Goal: Use online tool/utility: Utilize a website feature to perform a specific function

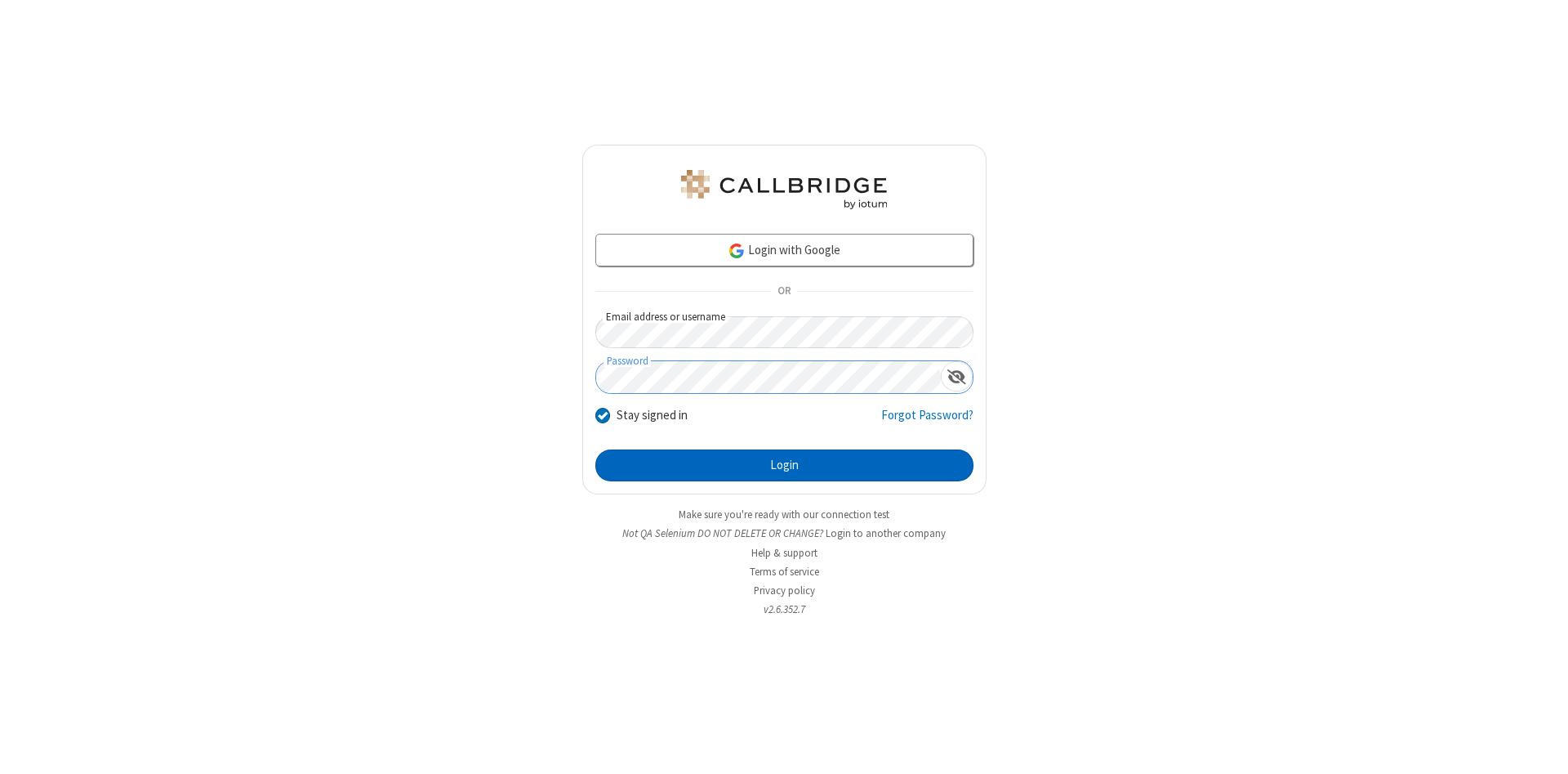
click at [784, 466] on button "Login" at bounding box center [784, 465] width 378 height 32
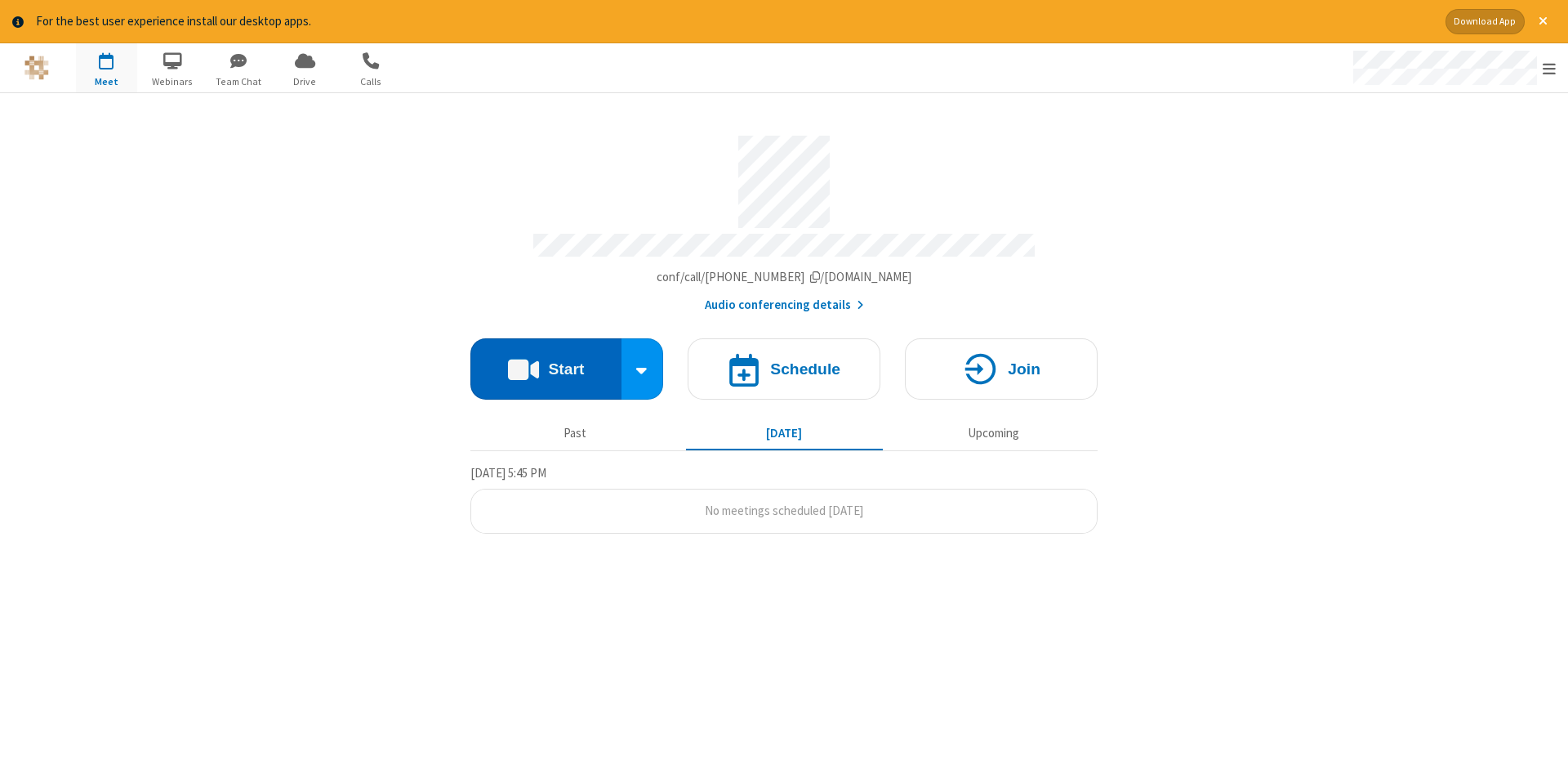
click at [545, 362] on button "Start" at bounding box center [546, 369] width 151 height 61
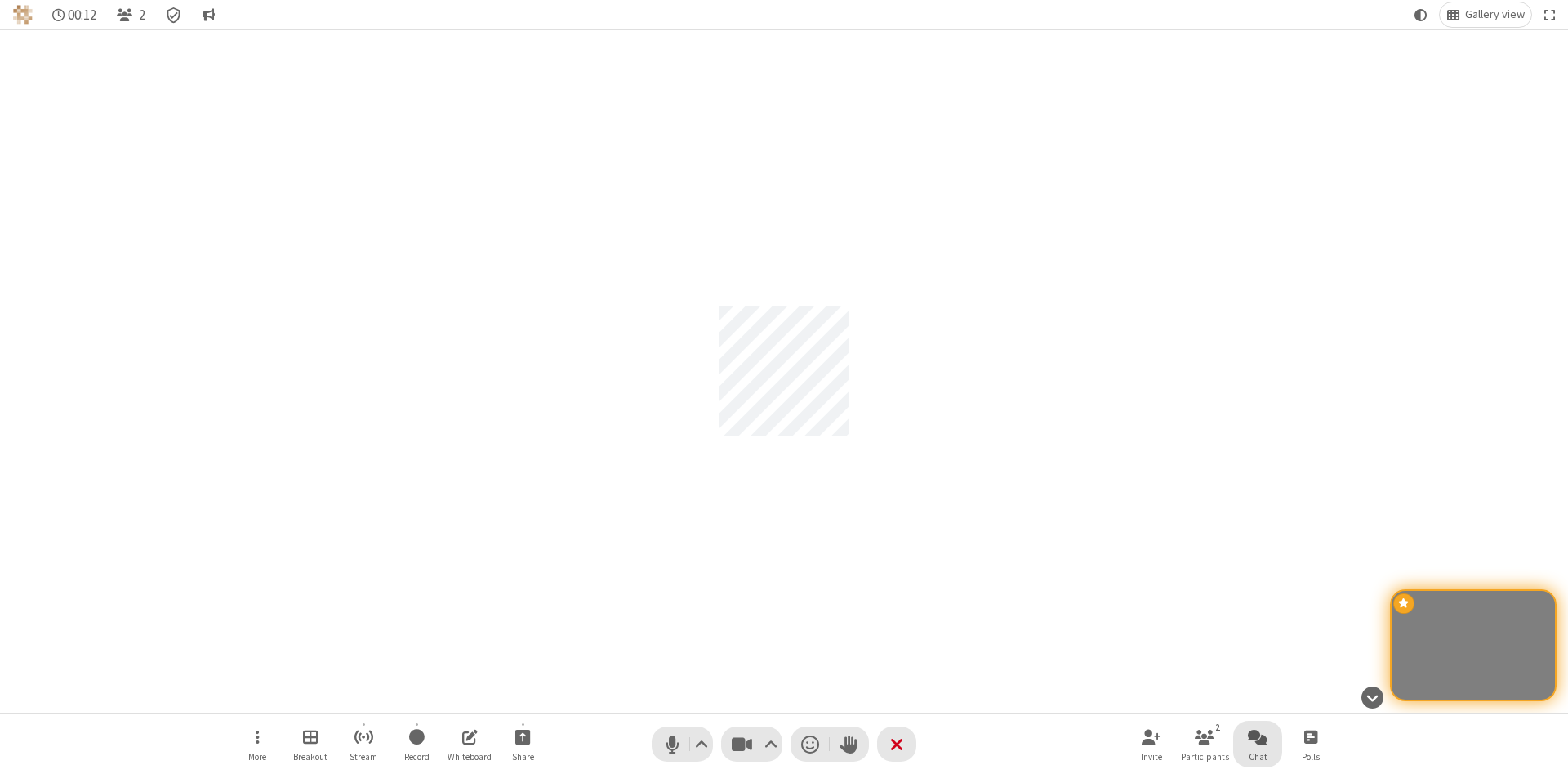
click at [1257, 736] on span "Open chat" at bounding box center [1257, 736] width 19 height 20
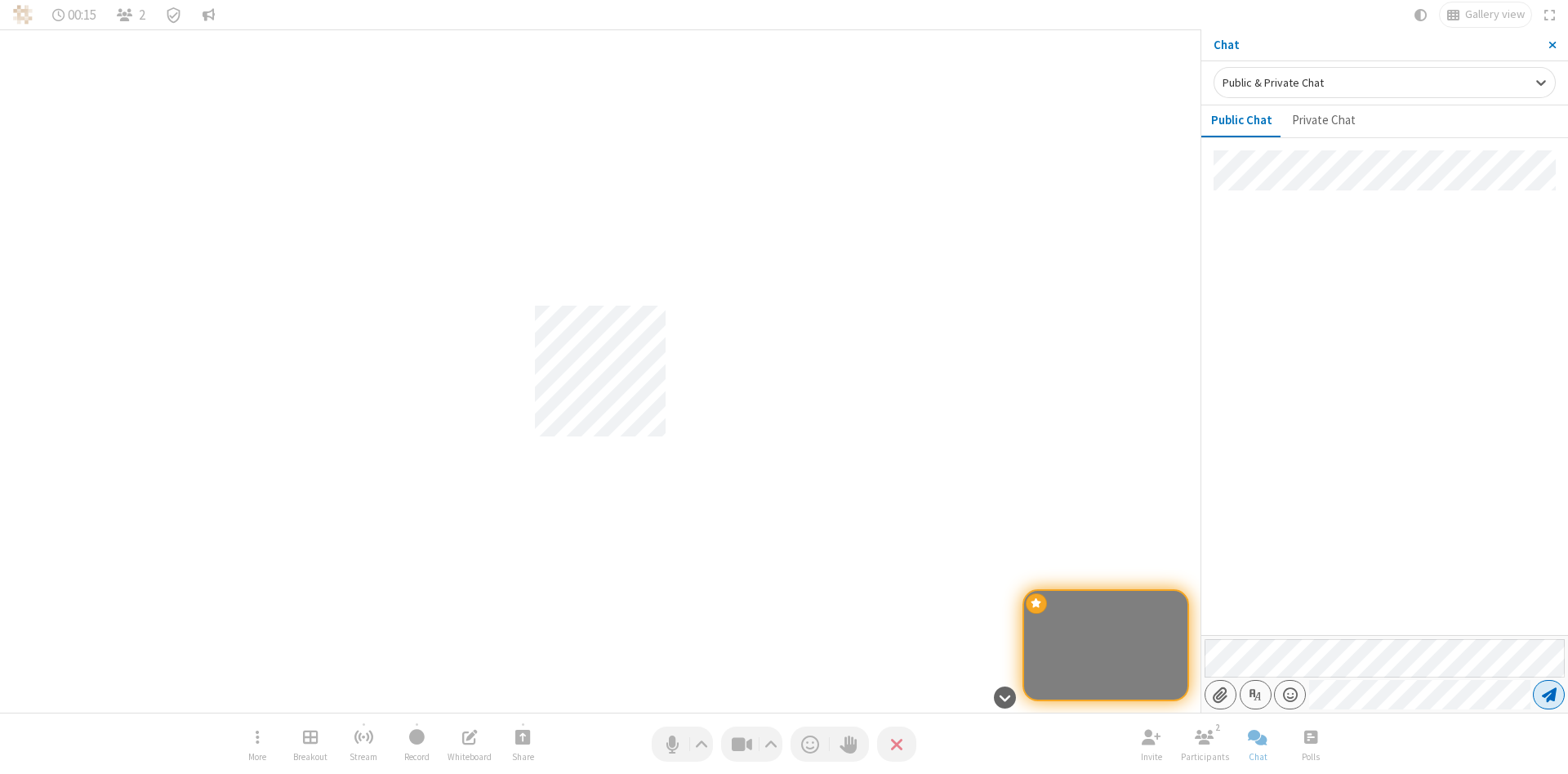
click at [1549, 694] on span "Send message" at bounding box center [1549, 694] width 15 height 17
